Goal: Share content

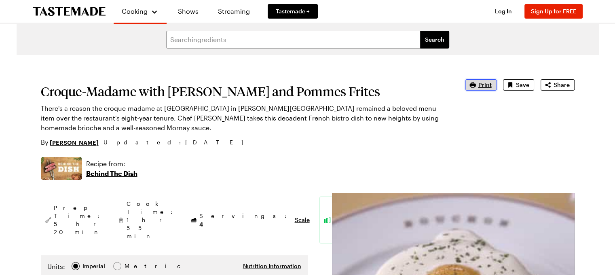
click at [478, 85] on button "Print" at bounding box center [481, 84] width 31 height 11
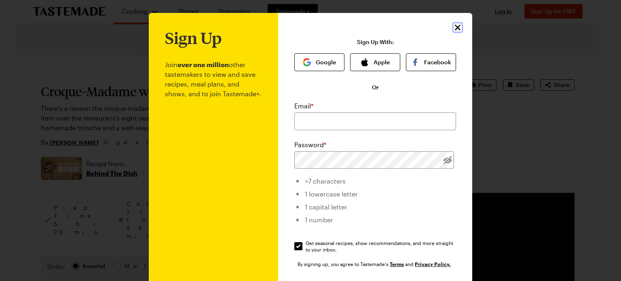
click at [455, 30] on icon "Close" at bounding box center [458, 28] width 10 height 10
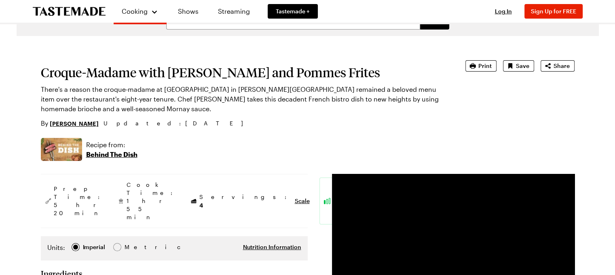
scroll to position [15, 0]
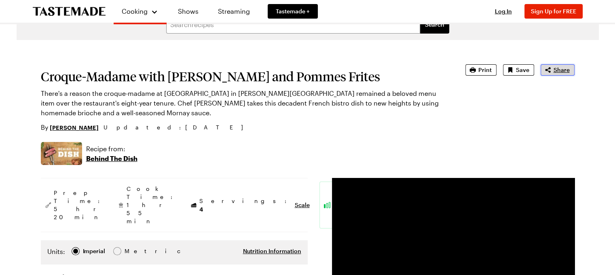
click at [563, 69] on span "Share" at bounding box center [562, 70] width 16 height 8
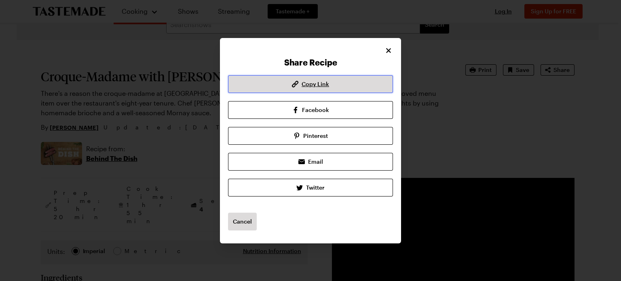
click at [316, 81] on span "Copy Link" at bounding box center [316, 84] width 28 height 8
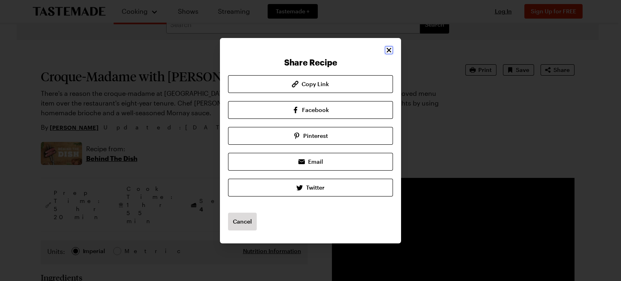
click at [387, 48] on icon "Close" at bounding box center [389, 50] width 8 height 8
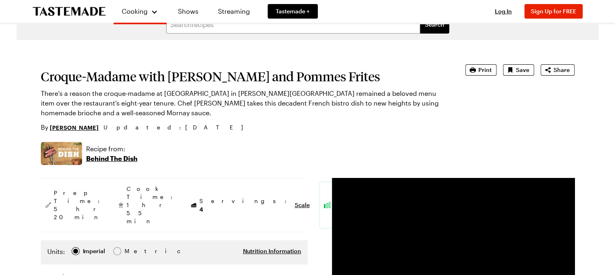
click at [303, 6] on link "Tastemade +" at bounding box center [293, 11] width 50 height 15
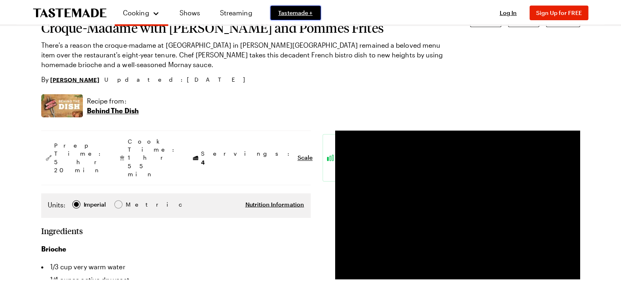
scroll to position [47, 0]
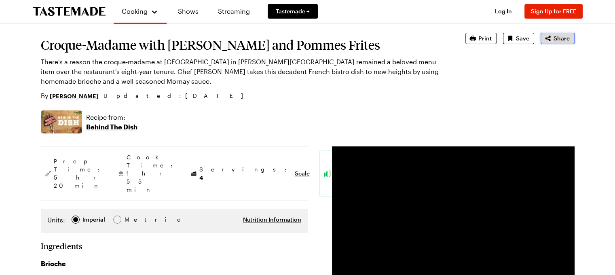
click at [559, 35] on span "Share" at bounding box center [562, 38] width 16 height 8
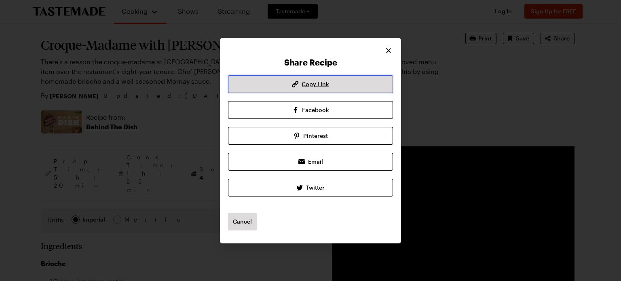
click at [334, 84] on button "Copy Link" at bounding box center [310, 84] width 165 height 18
